Goal: Task Accomplishment & Management: Manage account settings

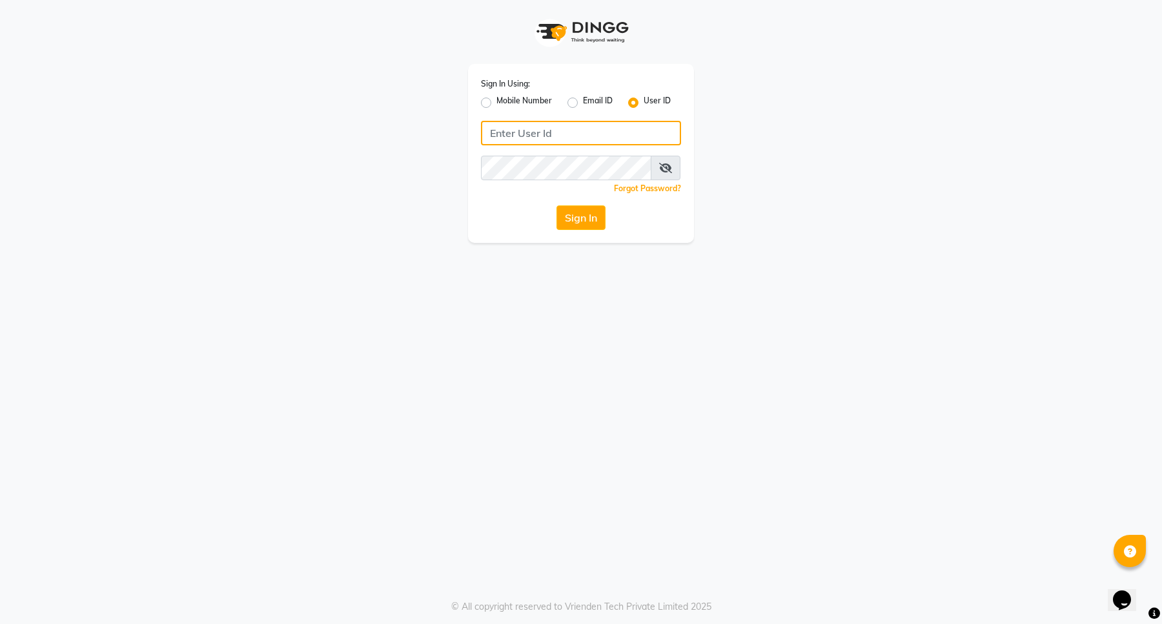
click at [589, 131] on input "Username" at bounding box center [581, 133] width 200 height 25
drag, startPoint x: 508, startPoint y: 115, endPoint x: 515, endPoint y: 118, distance: 7.0
click at [515, 118] on div "Sign In Using: Mobile Number Email ID User ID Remember me Forgot Password? Sign…" at bounding box center [581, 153] width 226 height 179
click at [495, 97] on div "Mobile Number" at bounding box center [516, 102] width 71 height 15
click at [496, 99] on label "Mobile Number" at bounding box center [524, 102] width 56 height 15
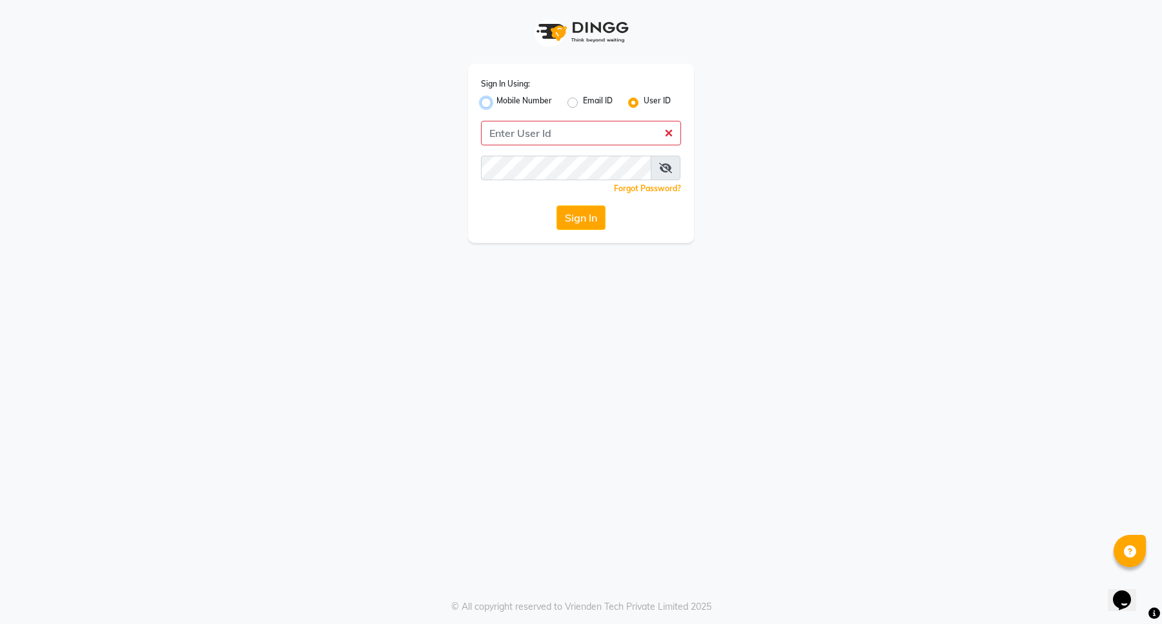
click at [496, 99] on input "Mobile Number" at bounding box center [500, 99] width 8 height 8
radio input "true"
radio input "false"
drag, startPoint x: 554, startPoint y: 130, endPoint x: 562, endPoint y: 125, distance: 9.7
click at [557, 131] on input "Username" at bounding box center [602, 133] width 157 height 25
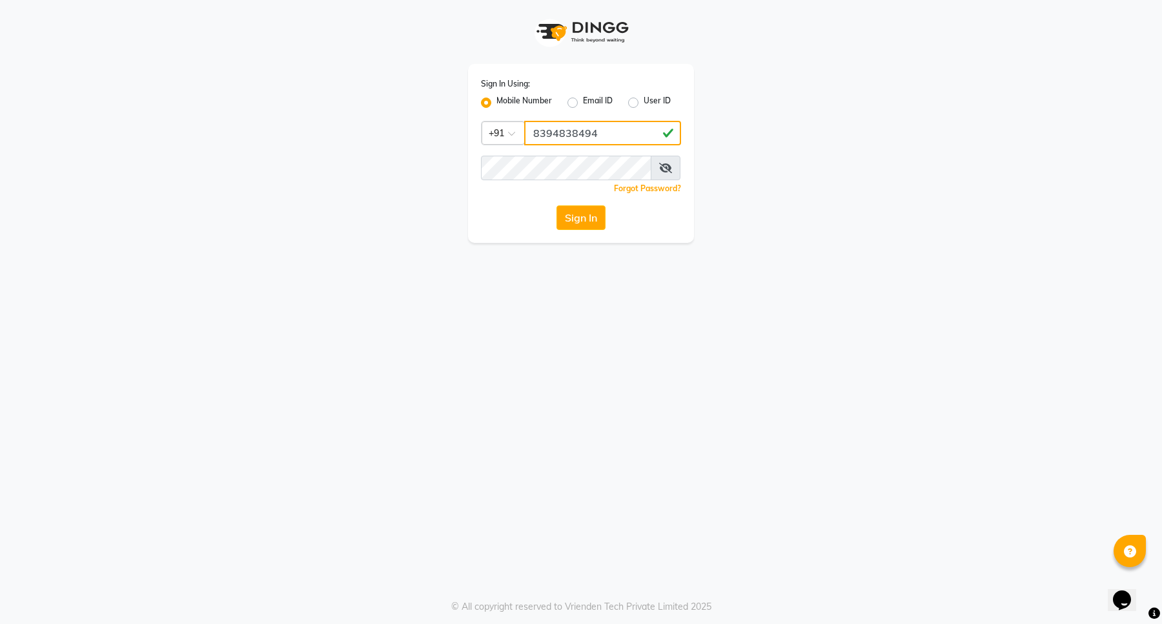
type input "8394838494"
click at [601, 207] on button "Sign In" at bounding box center [581, 217] width 49 height 25
